Goal: Check status

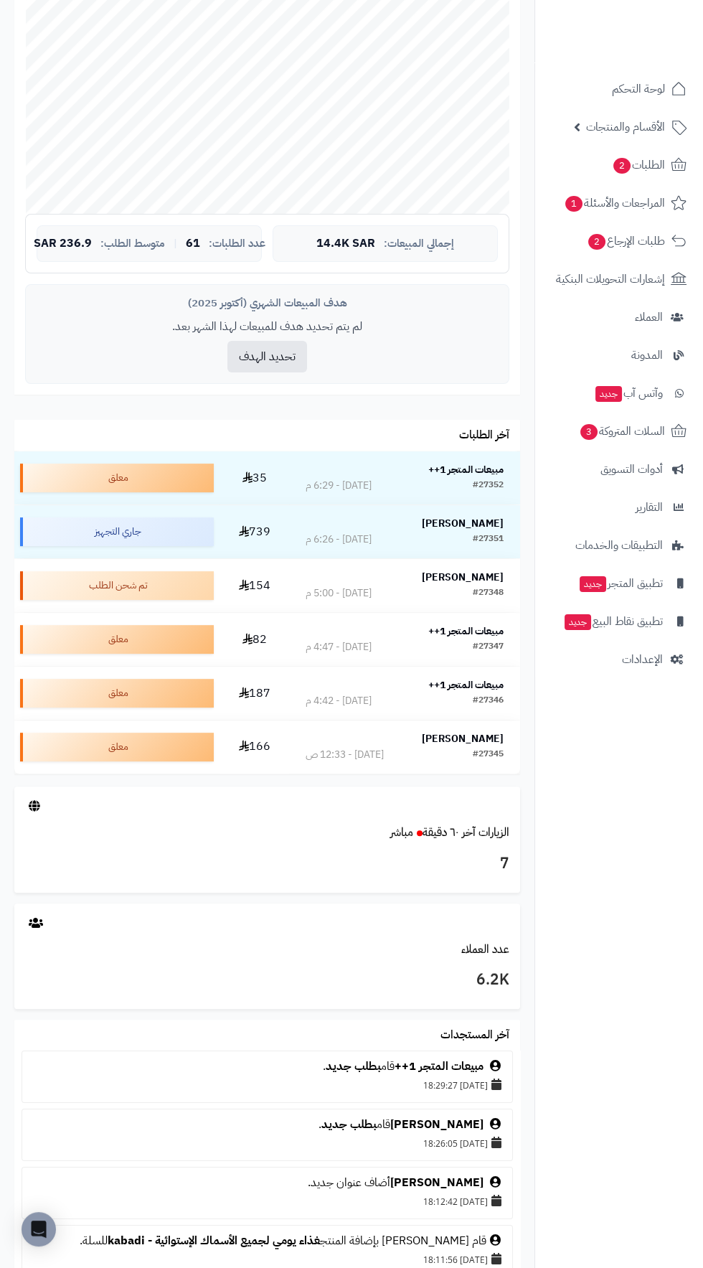
scroll to position [478, 0]
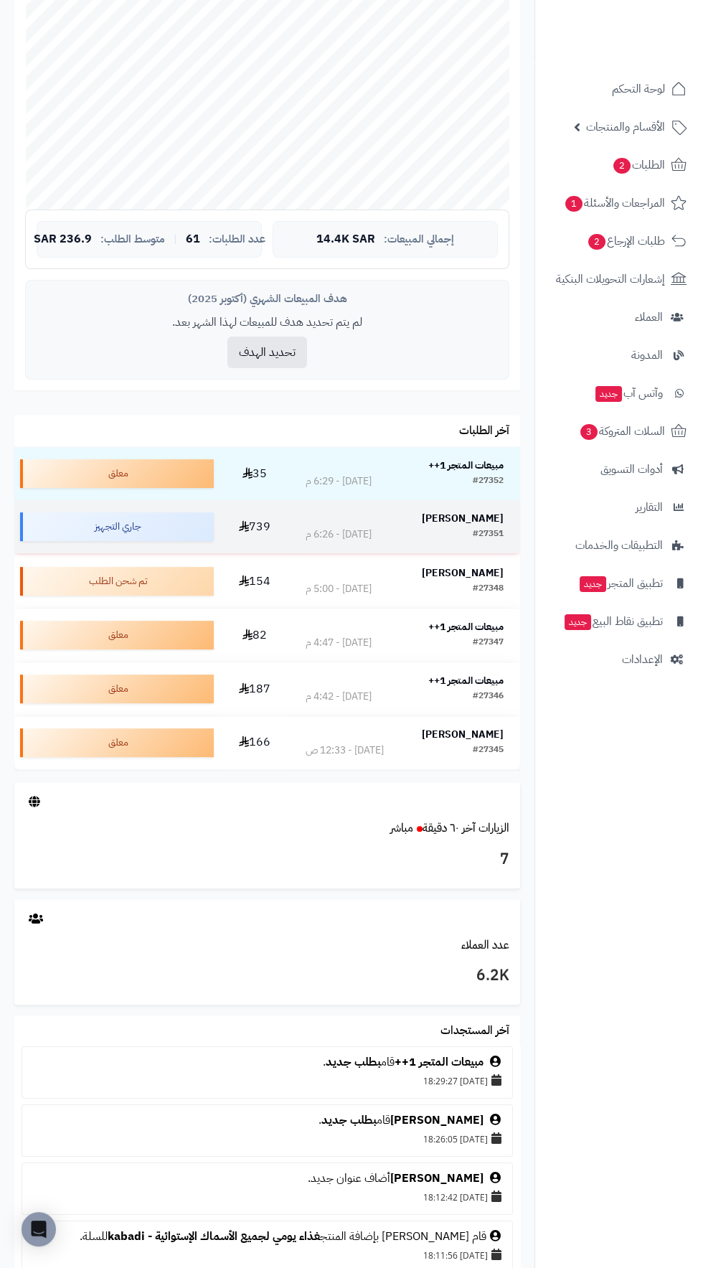
click at [438, 528] on div "#27351 [DATE] - 6:26 م" at bounding box center [405, 534] width 198 height 14
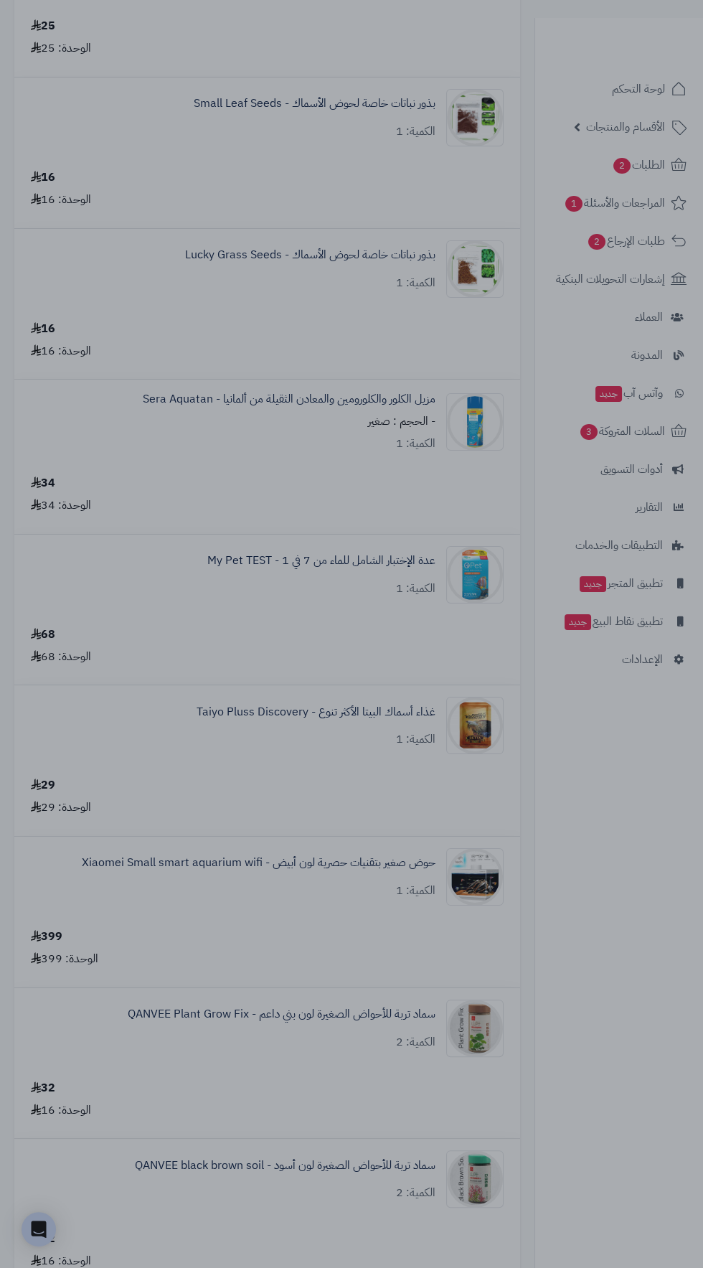
click at [319, 877] on div at bounding box center [351, 634] width 703 height 1268
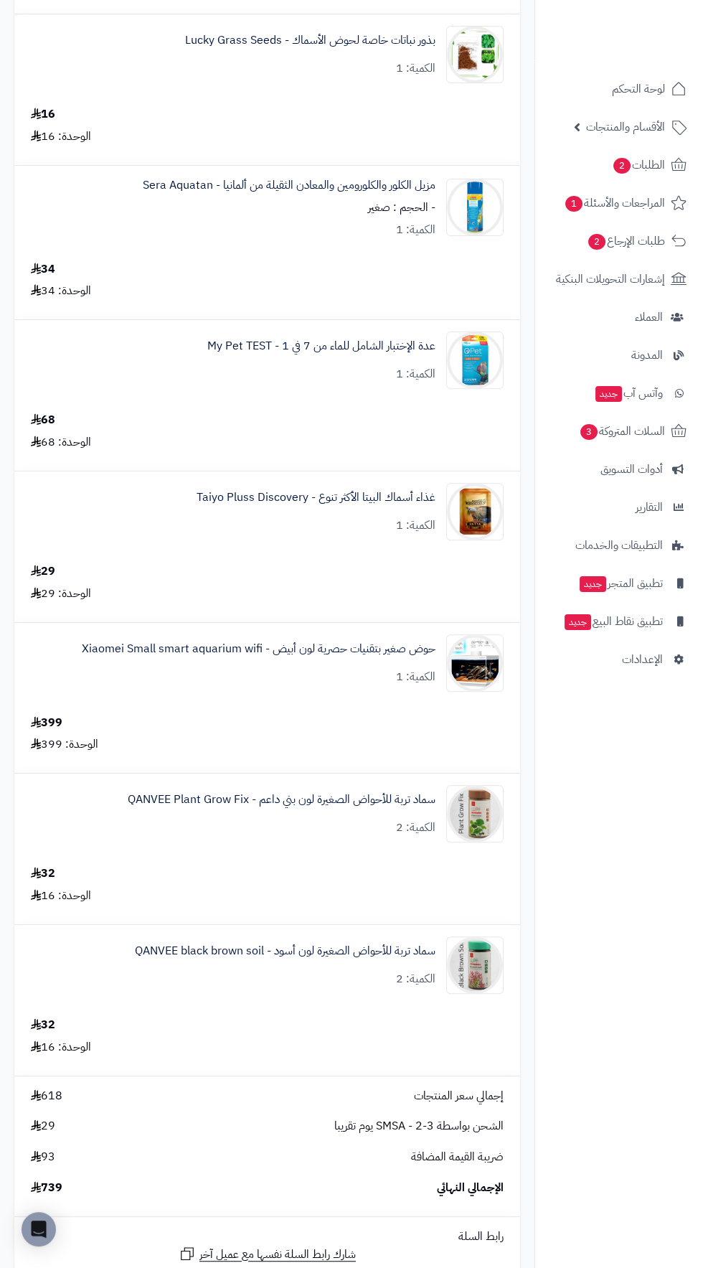
scroll to position [666, 0]
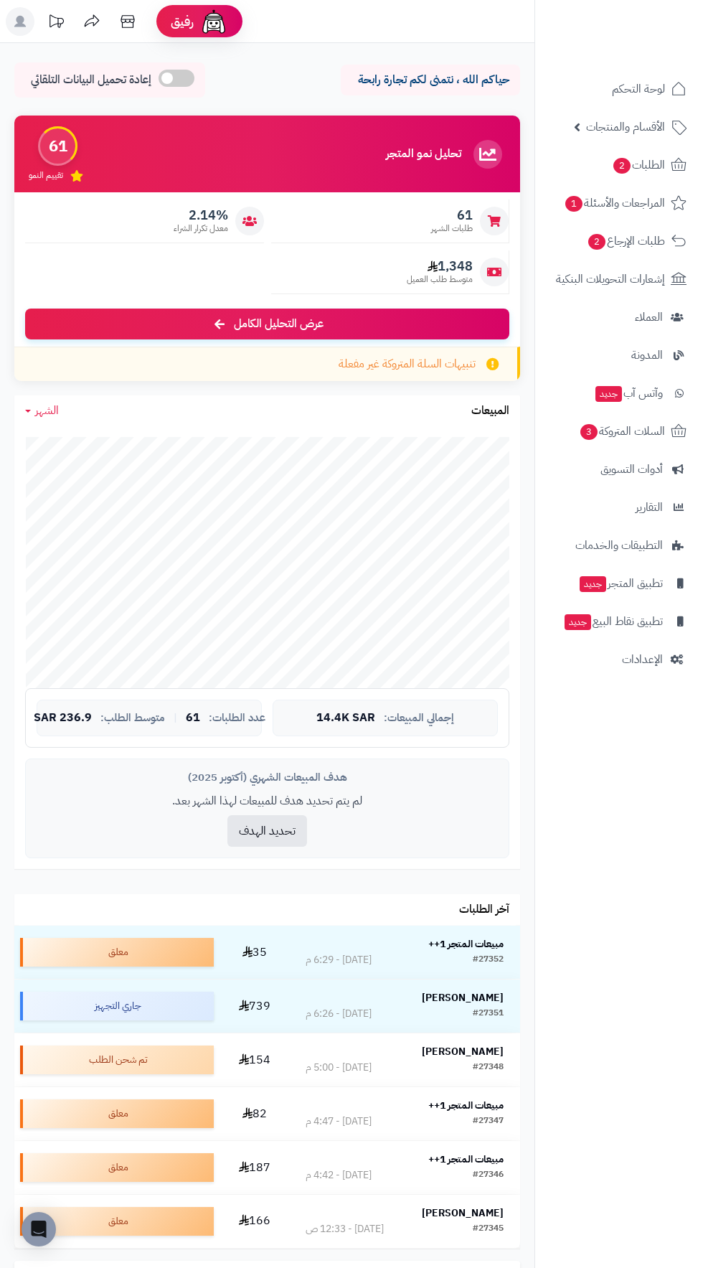
scroll to position [478, 0]
